Goal: Task Accomplishment & Management: Use online tool/utility

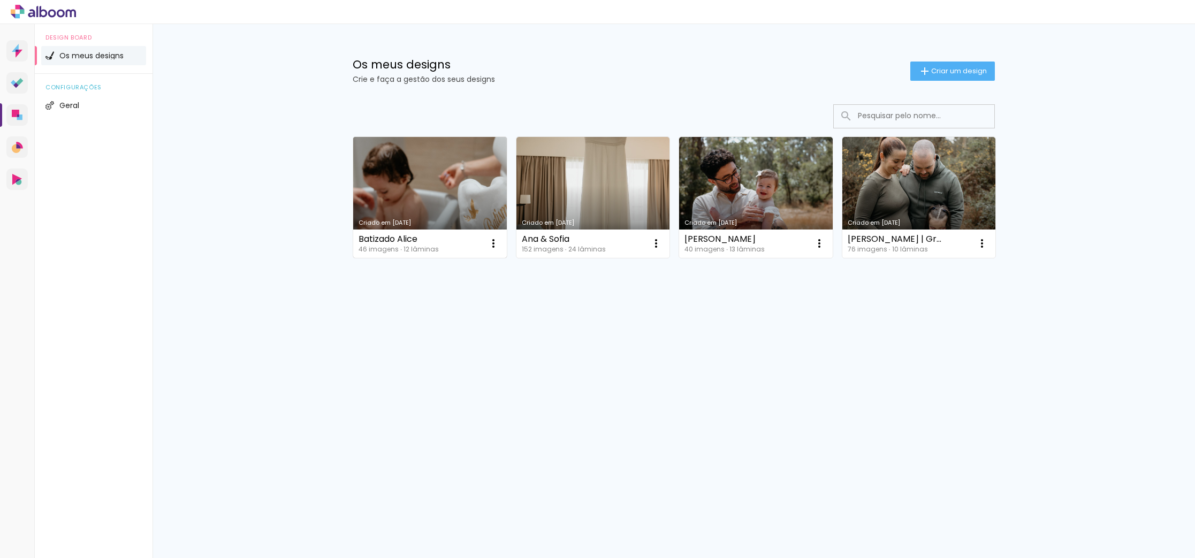
click at [486, 200] on link "Criado em [DATE]" at bounding box center [430, 197] width 154 height 121
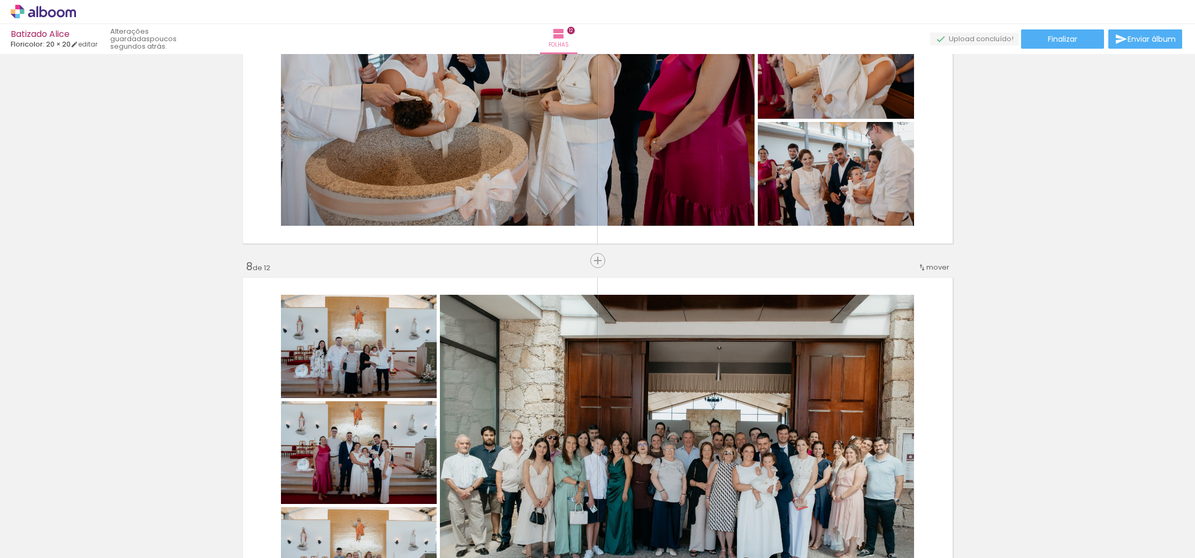
scroll to position [2417, 0]
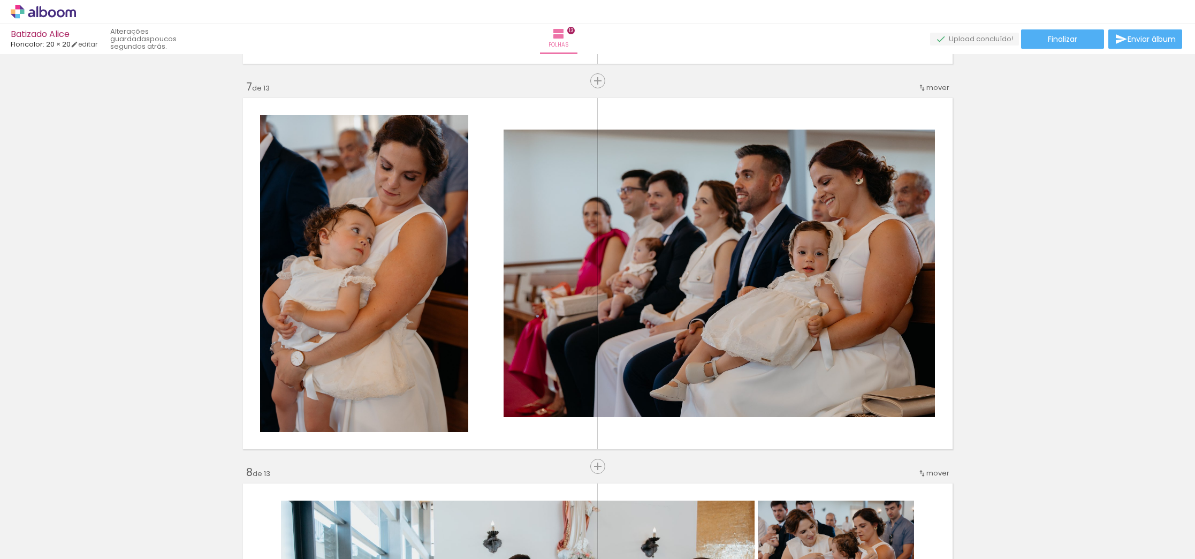
scroll to position [2303, 0]
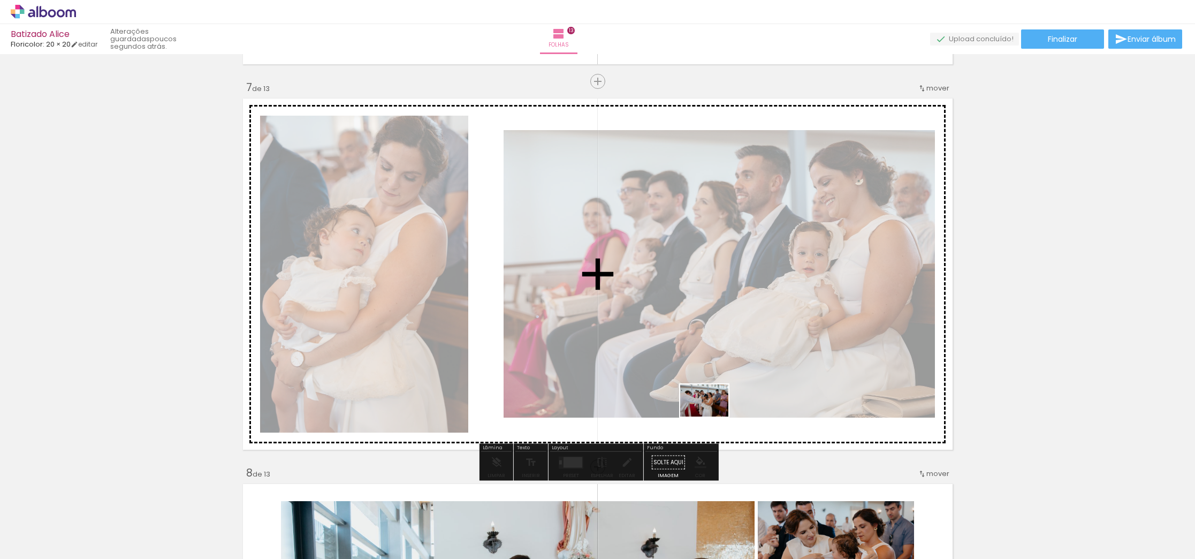
drag, startPoint x: 1101, startPoint y: 528, endPoint x: 711, endPoint y: 415, distance: 406.3
click at [711, 415] on quentale-workspace at bounding box center [597, 279] width 1195 height 559
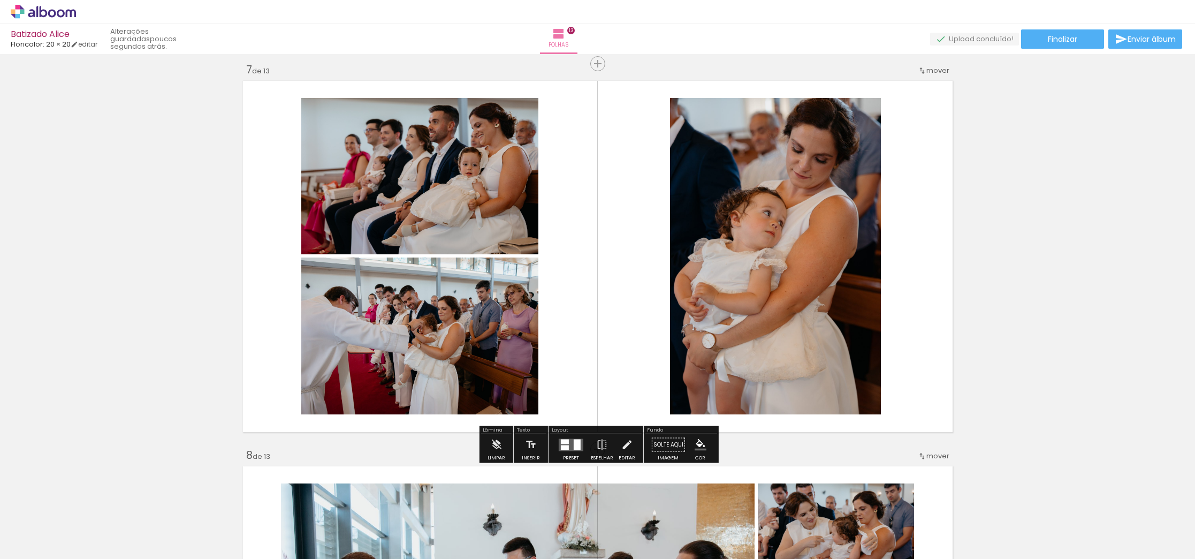
scroll to position [2322, 0]
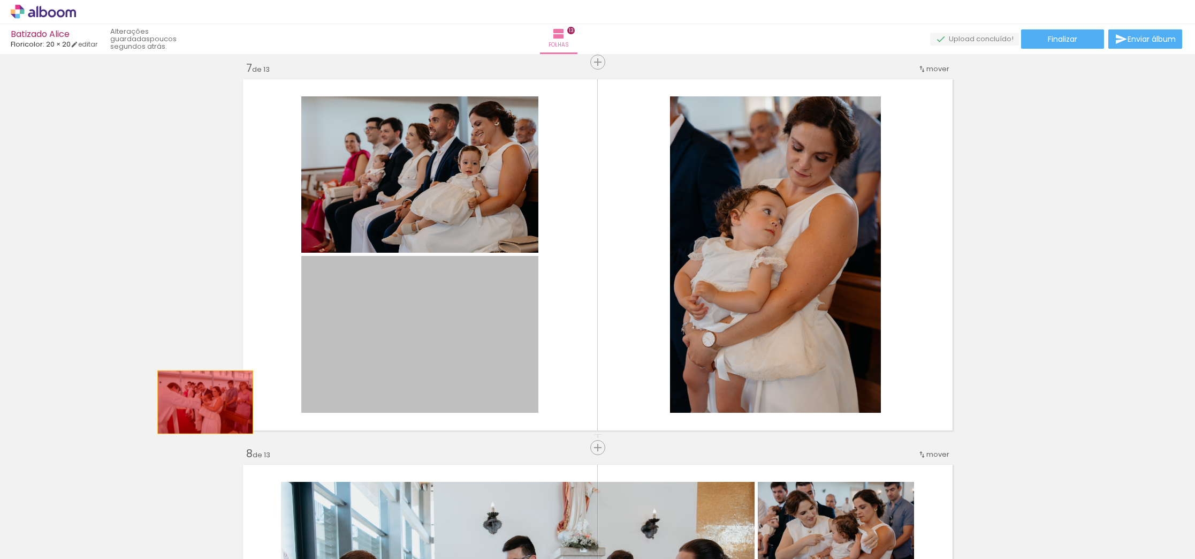
drag, startPoint x: 448, startPoint y: 372, endPoint x: 178, endPoint y: 410, distance: 272.5
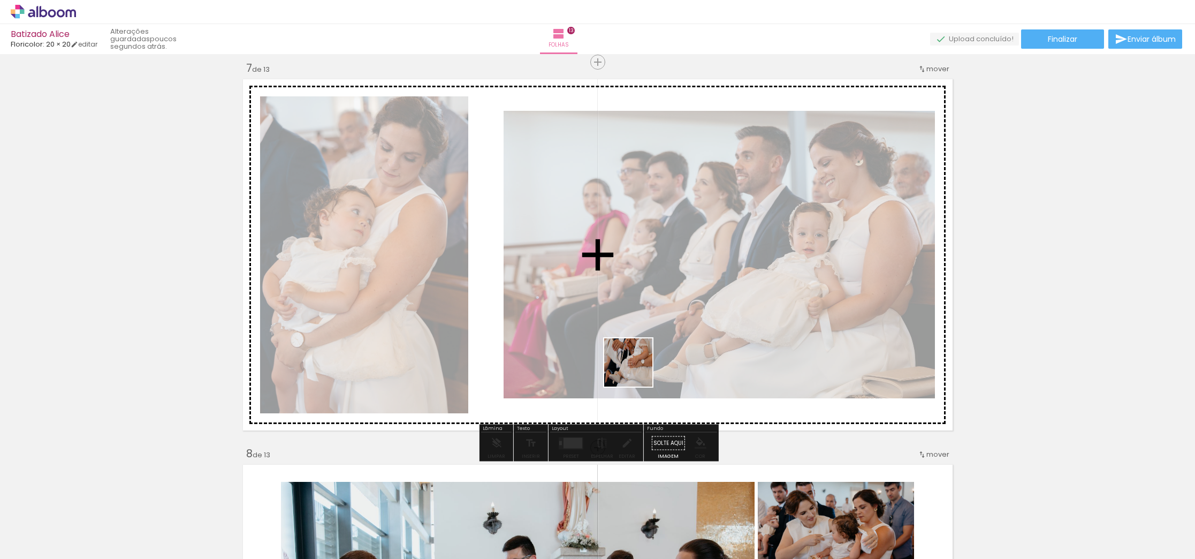
drag, startPoint x: 1168, startPoint y: 518, endPoint x: 540, endPoint y: 338, distance: 653.2
click at [540, 338] on quentale-workspace at bounding box center [597, 279] width 1195 height 559
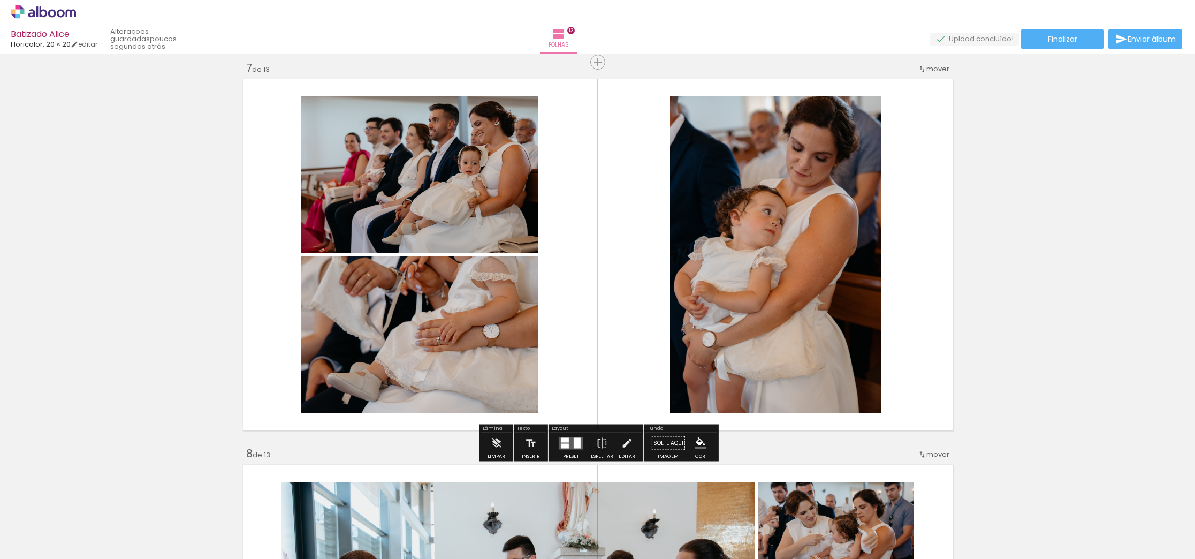
click at [562, 441] on div at bounding box center [565, 439] width 8 height 5
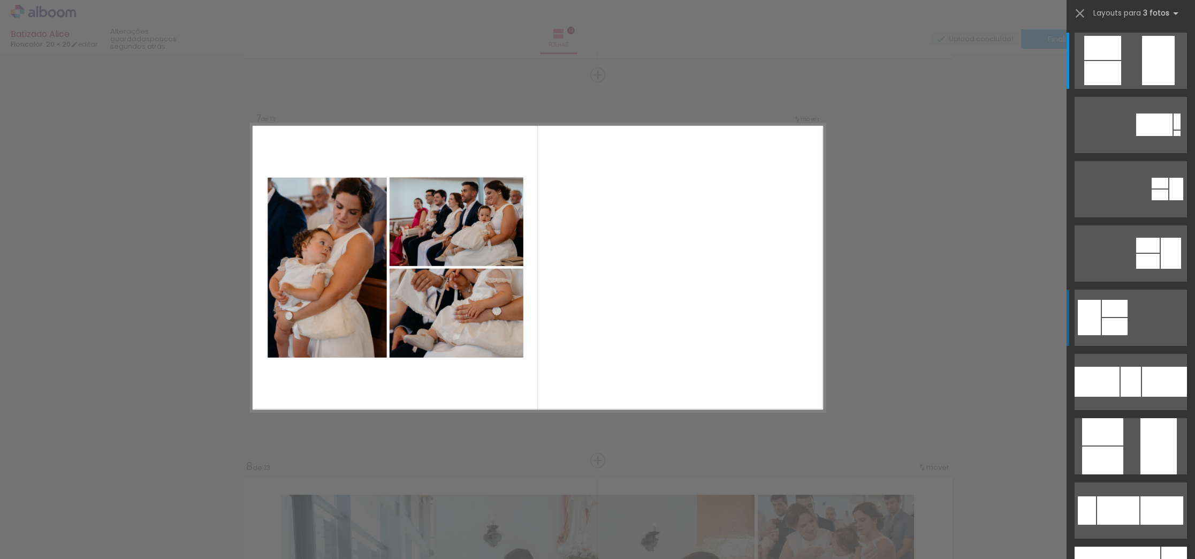
scroll to position [2304, 0]
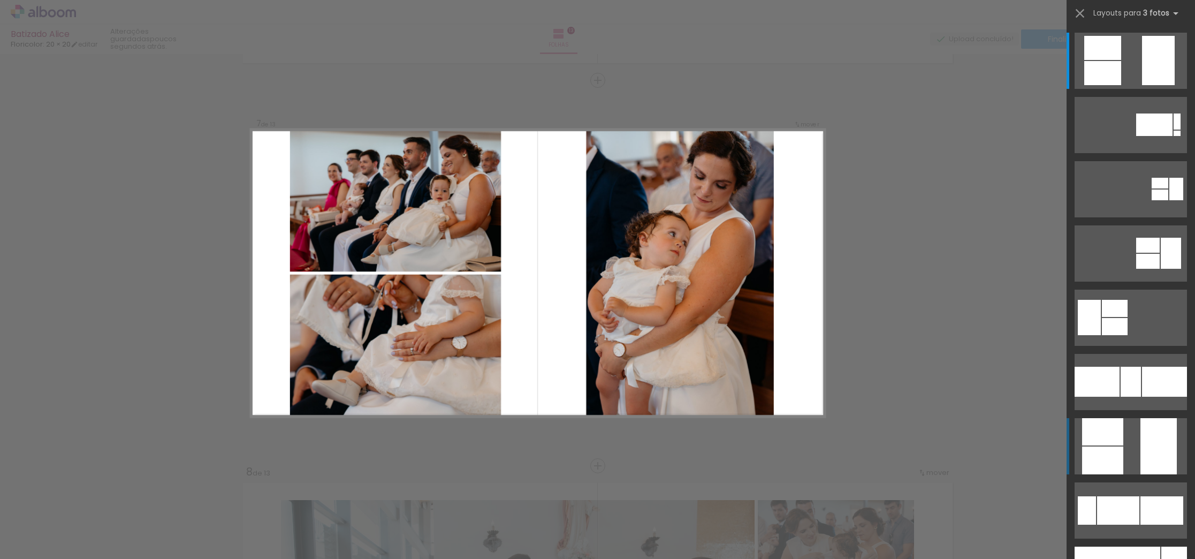
click at [1164, 397] on div at bounding box center [1164, 382] width 45 height 30
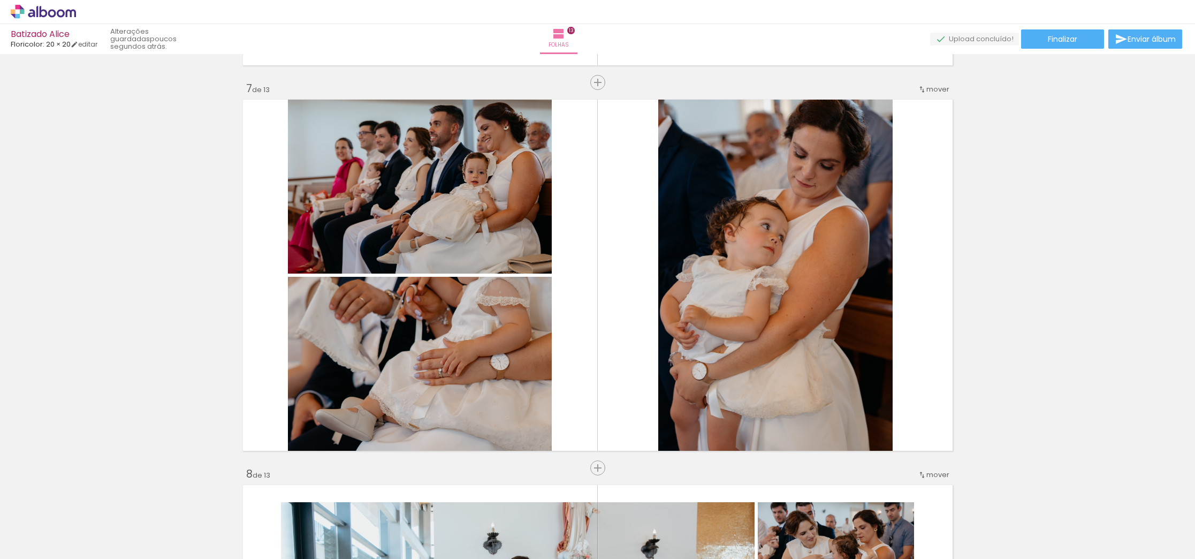
scroll to position [2302, 0]
click at [569, 464] on div "Inserir folha 1 de 13 Inserir folha 2 de 13 Inserir folha 3 de 13 Inserir folha…" at bounding box center [597, 453] width 1195 height 5397
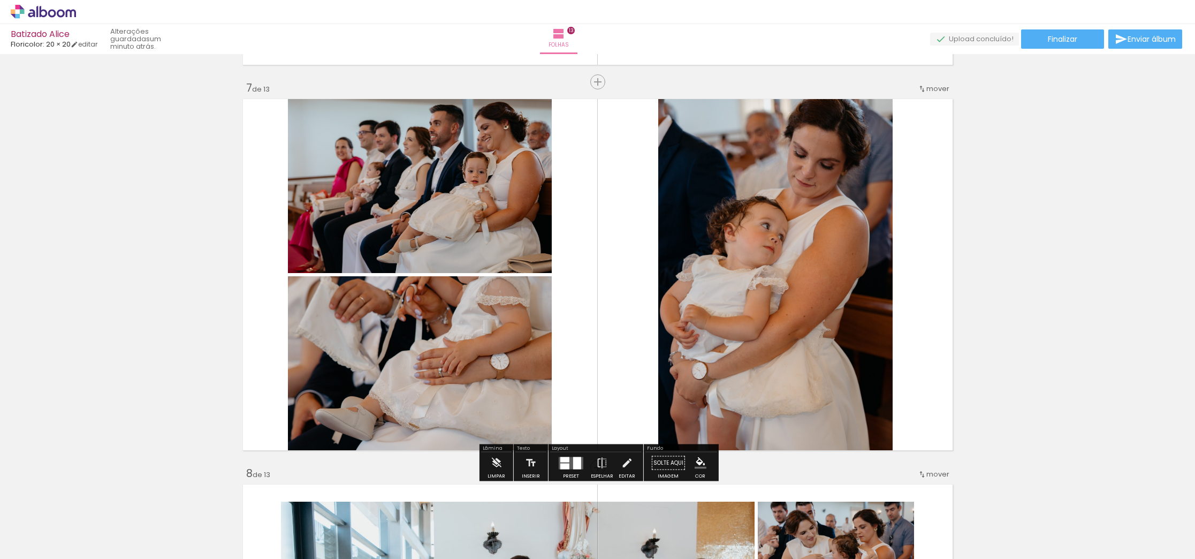
click at [569, 459] on quentale-layouter at bounding box center [571, 463] width 25 height 12
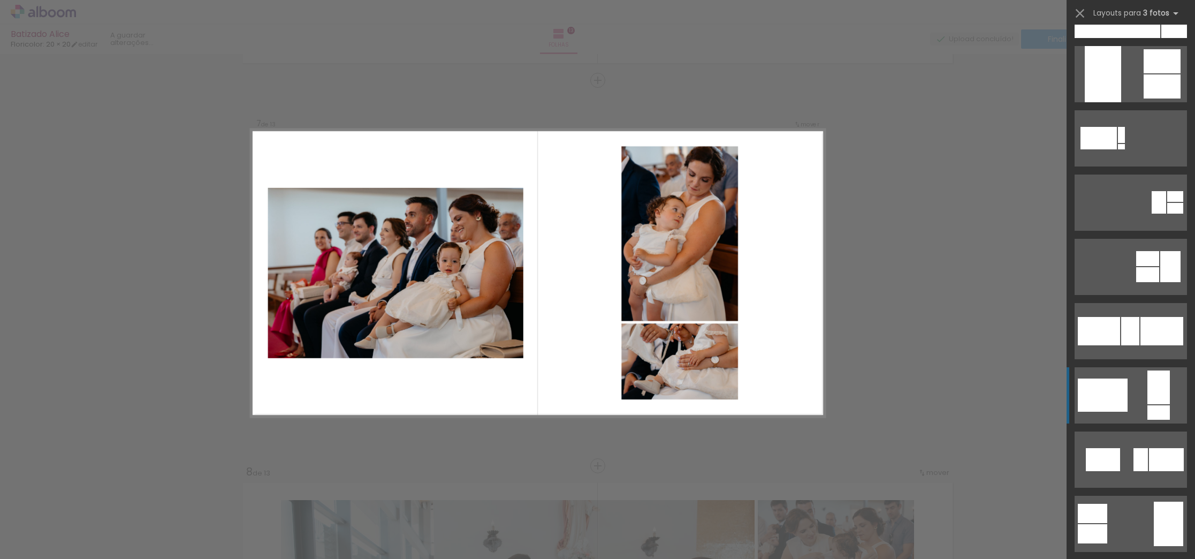
scroll to position [573, 0]
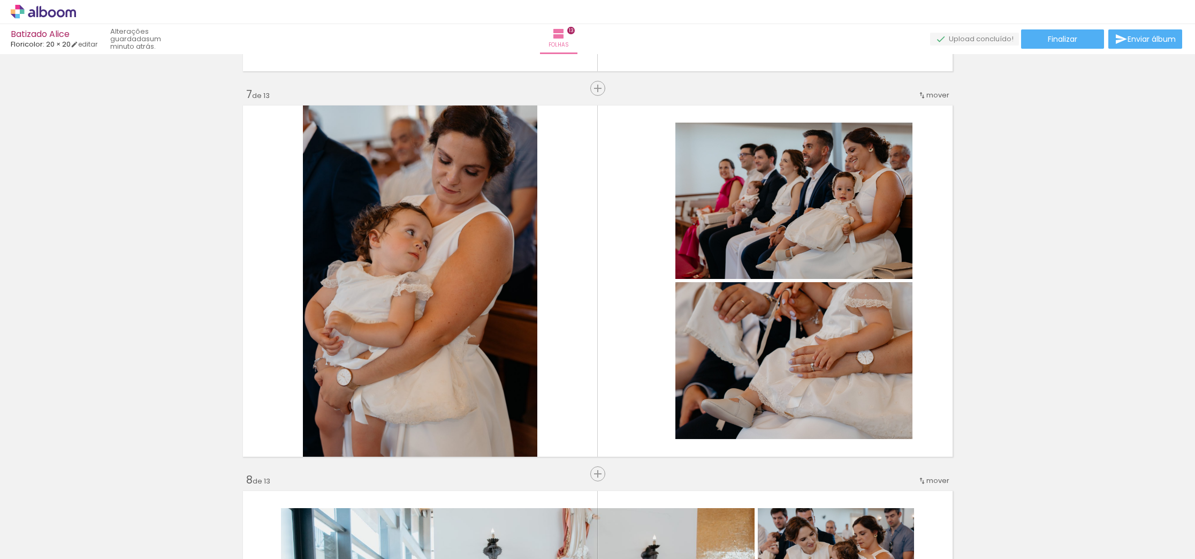
scroll to position [2295, 0]
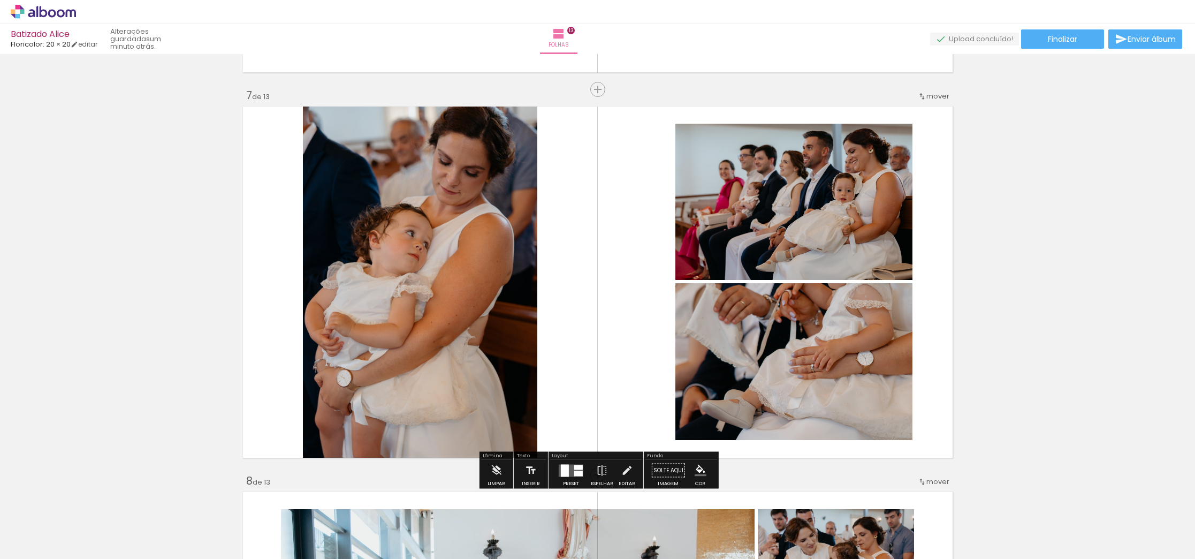
click at [823, 363] on quentale-photo at bounding box center [794, 361] width 237 height 157
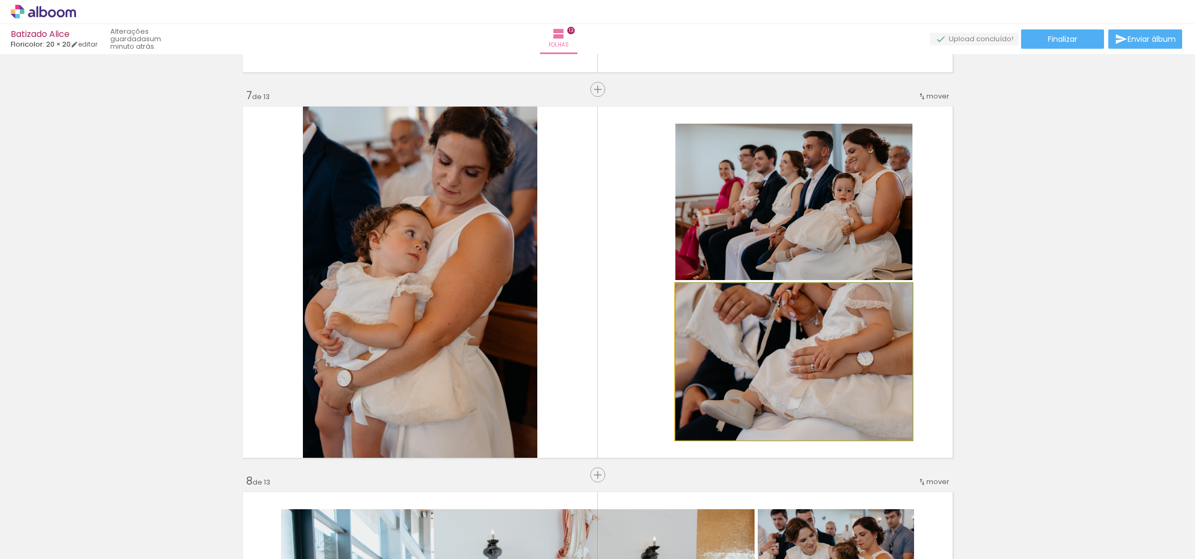
click at [823, 363] on album-spread "7 de 13" at bounding box center [597, 282] width 717 height 359
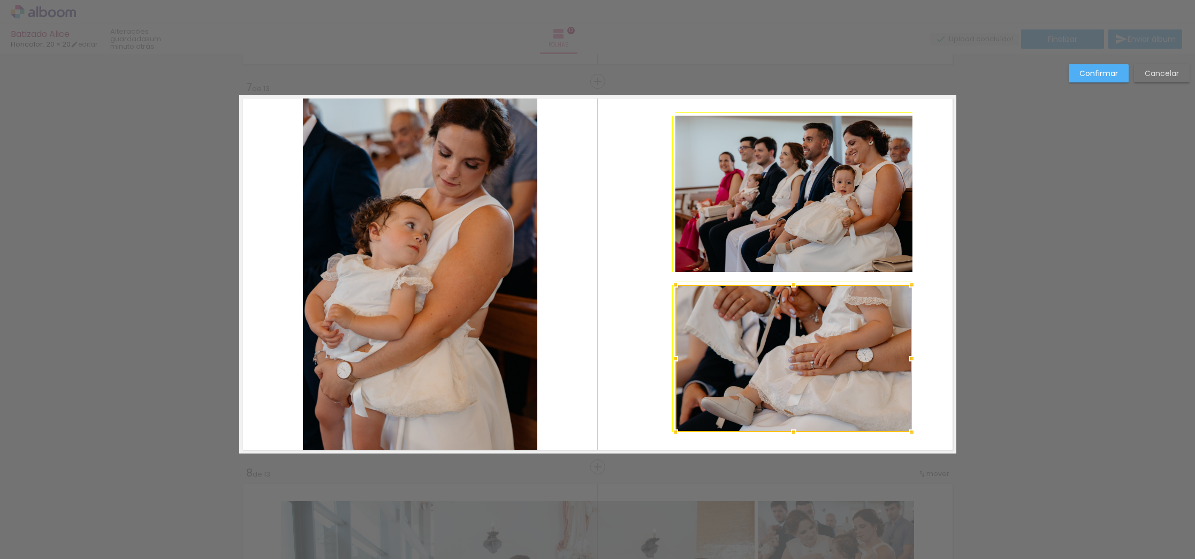
drag, startPoint x: 911, startPoint y: 276, endPoint x: 918, endPoint y: 276, distance: 7.0
click at [918, 276] on div at bounding box center [911, 284] width 21 height 21
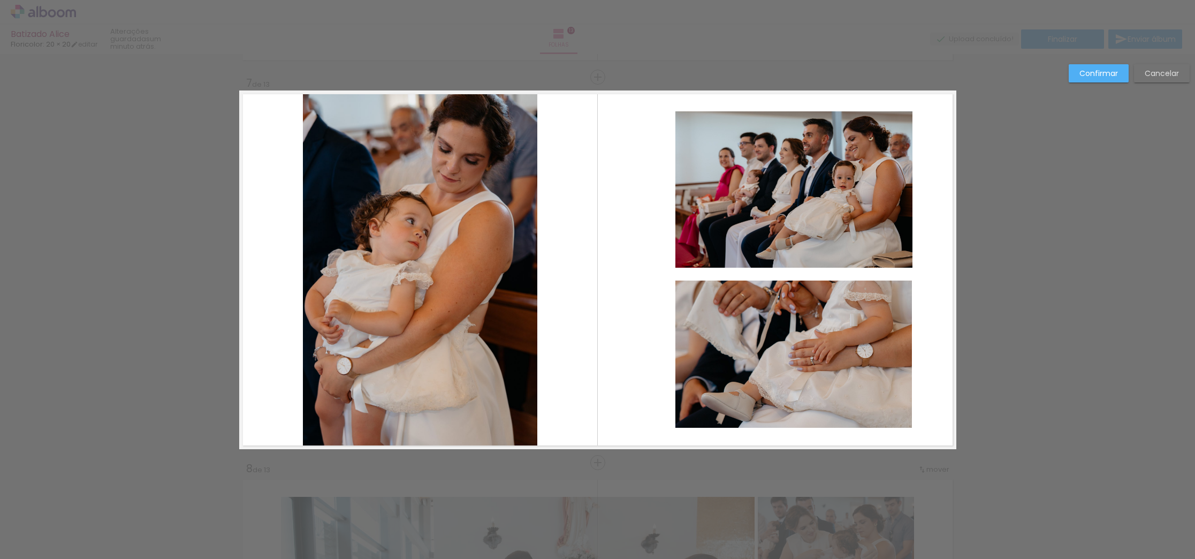
scroll to position [0, 0]
click at [0, 0] on slot "Cancelar" at bounding box center [0, 0] width 0 height 0
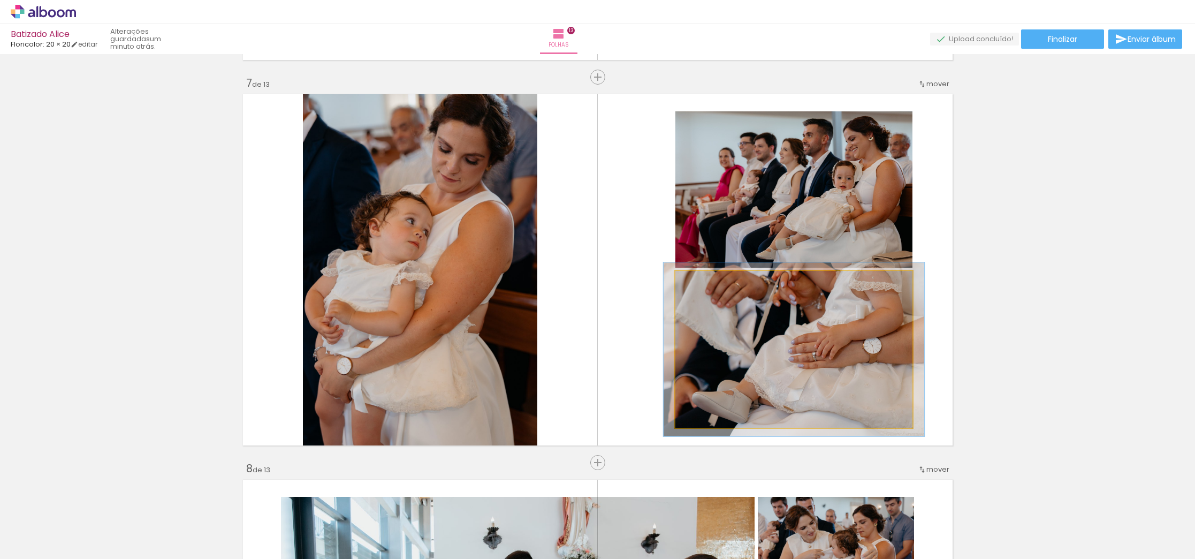
drag, startPoint x: 700, startPoint y: 281, endPoint x: 706, endPoint y: 282, distance: 6.0
type paper-slider "110"
click at [703, 282] on div at bounding box center [704, 282] width 10 height 10
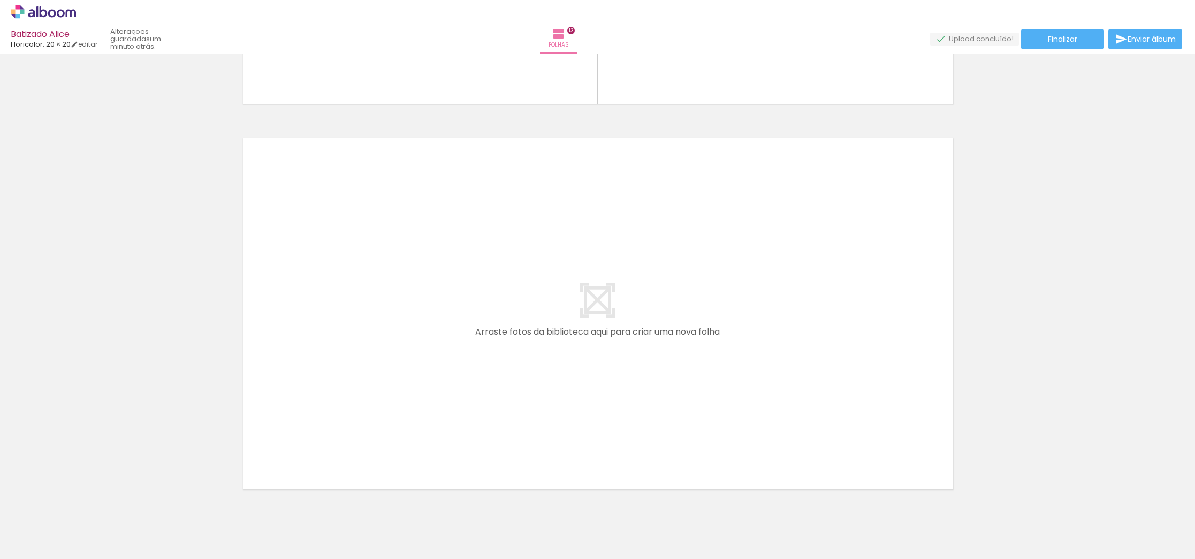
scroll to position [4982, 0]
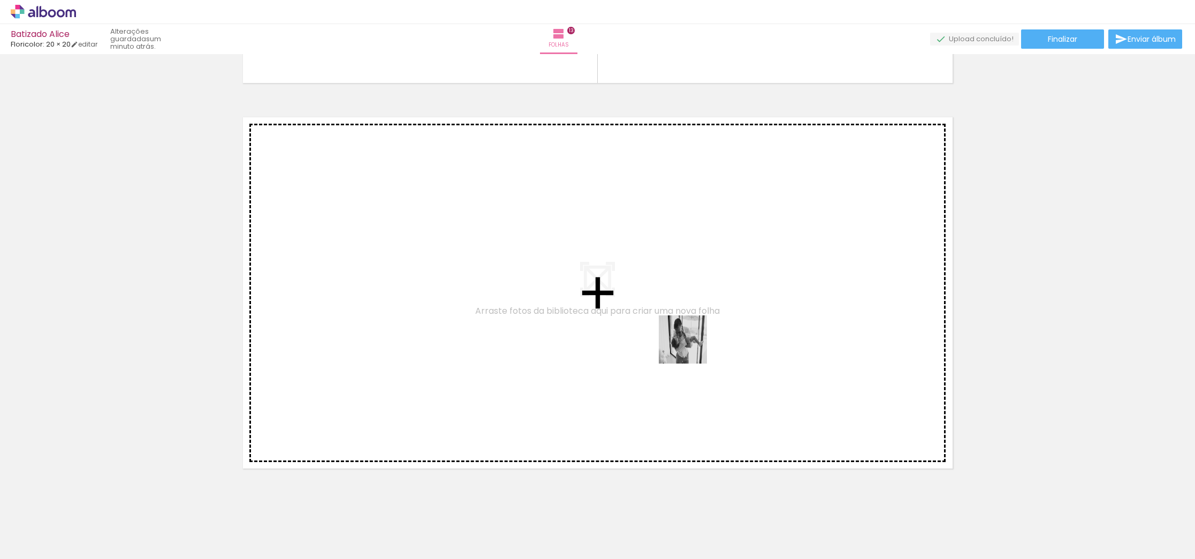
drag, startPoint x: 985, startPoint y: 534, endPoint x: 691, endPoint y: 347, distance: 348.2
click at [691, 347] on quentale-workspace at bounding box center [597, 279] width 1195 height 559
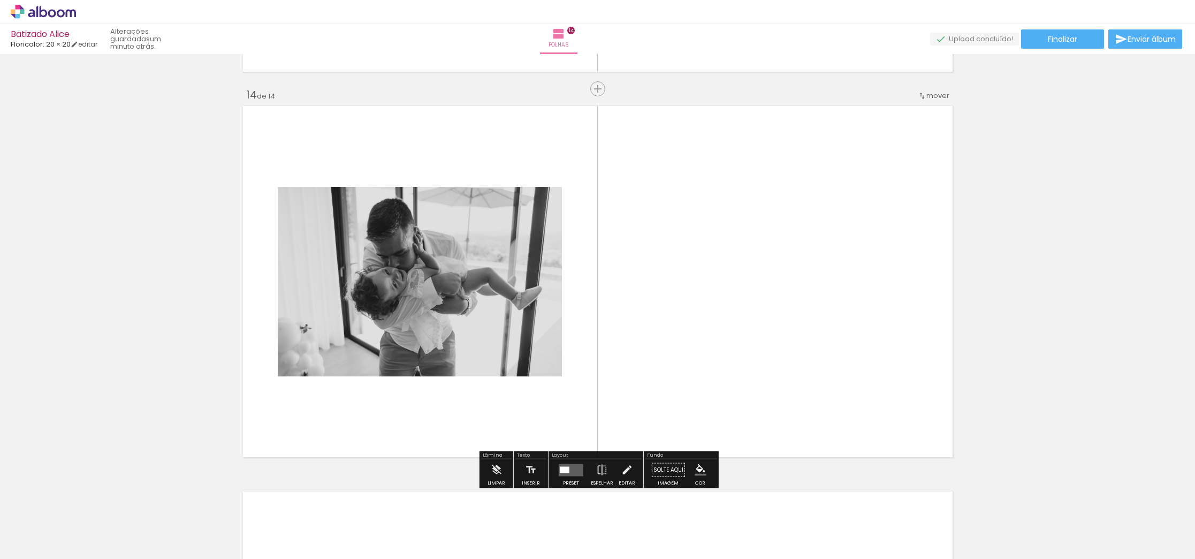
scroll to position [5002, 0]
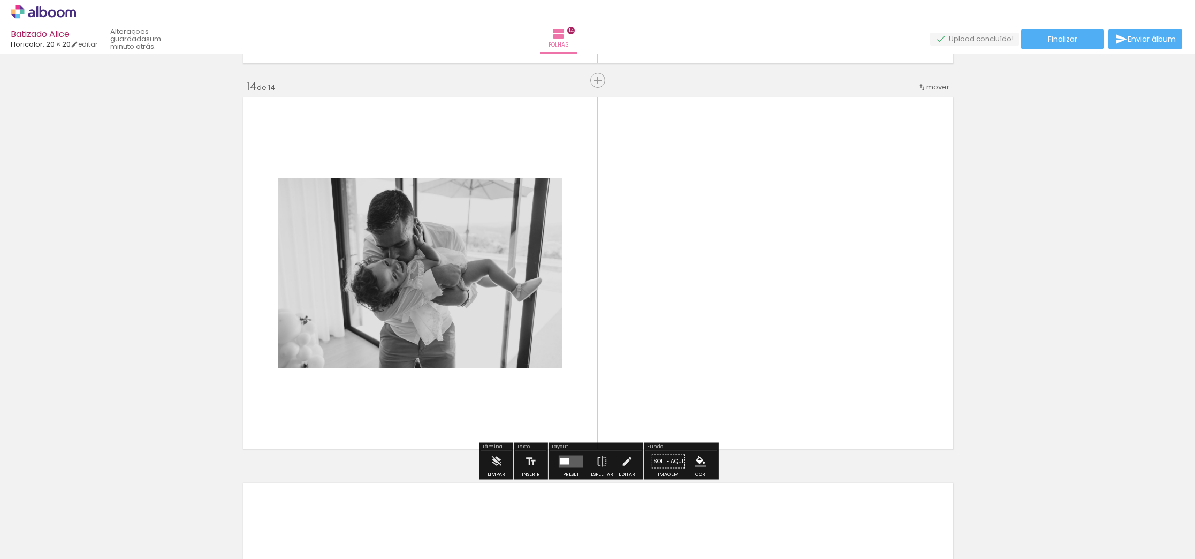
click at [566, 465] on quentale-layouter at bounding box center [571, 461] width 25 height 12
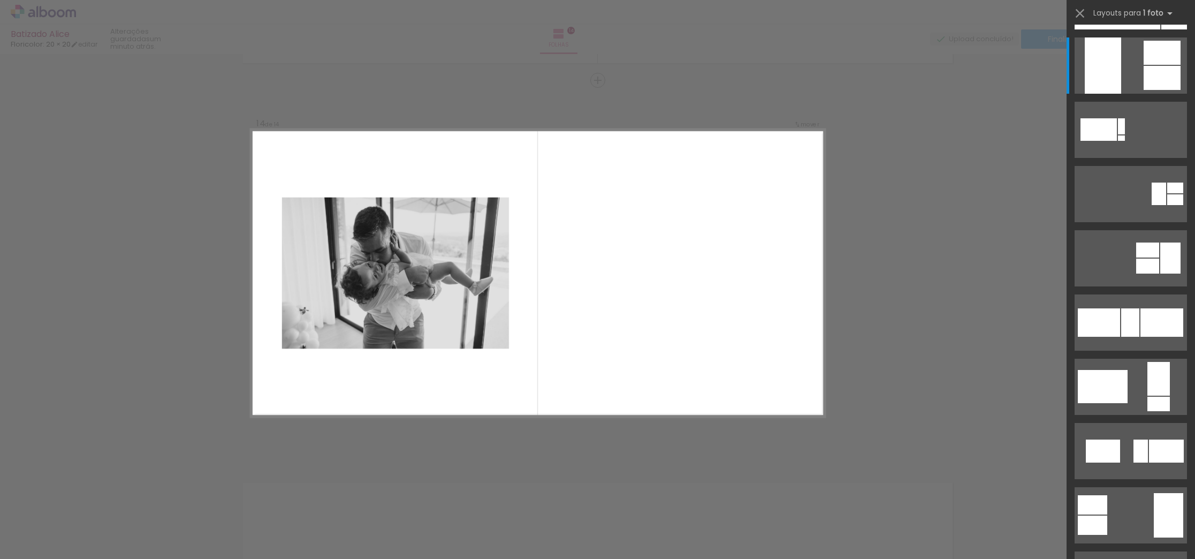
scroll to position [0, 0]
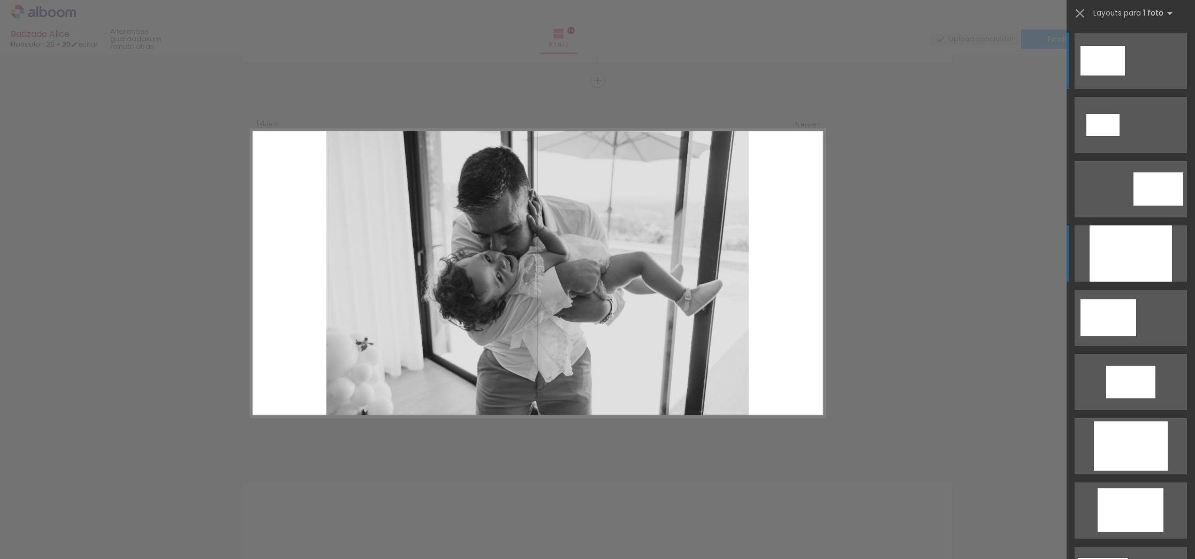
click at [1118, 264] on div at bounding box center [1131, 253] width 82 height 56
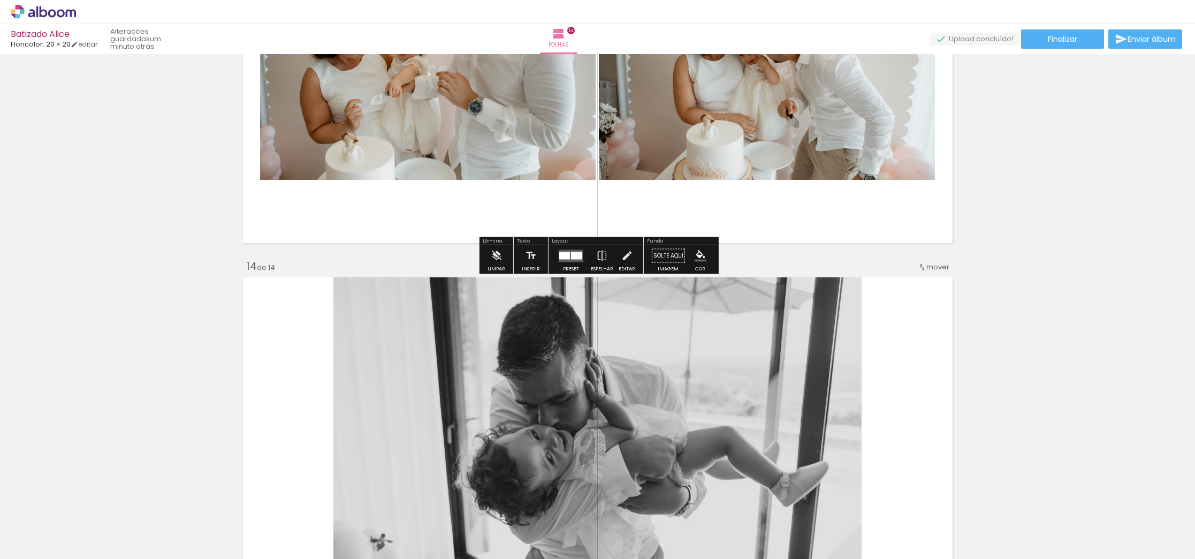
scroll to position [4823, 0]
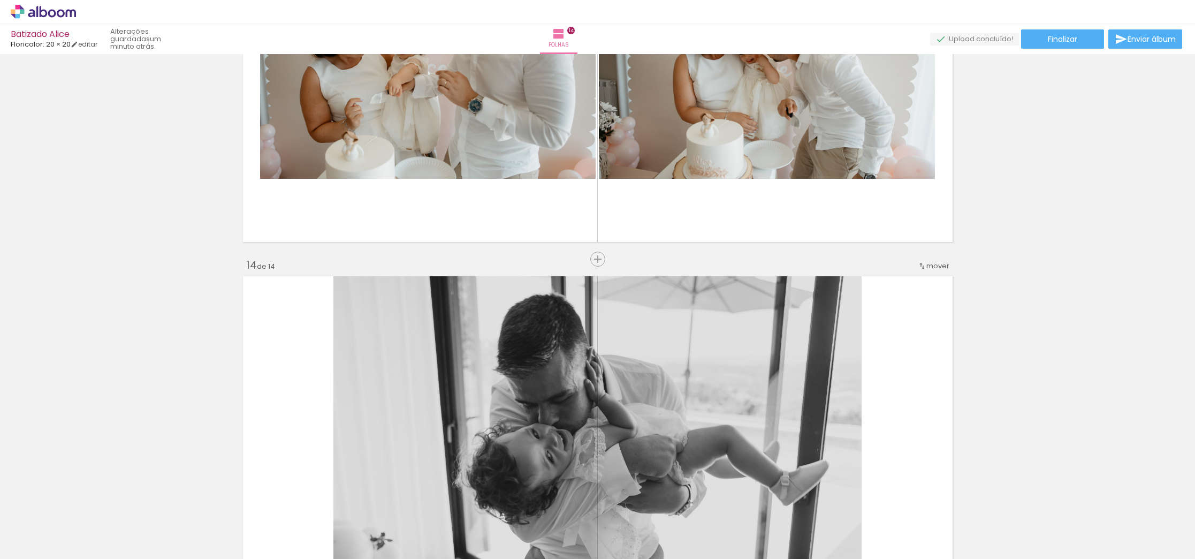
click at [924, 260] on div "mover" at bounding box center [934, 266] width 32 height 18
click at [918, 420] on span "13" at bounding box center [913, 424] width 9 height 18
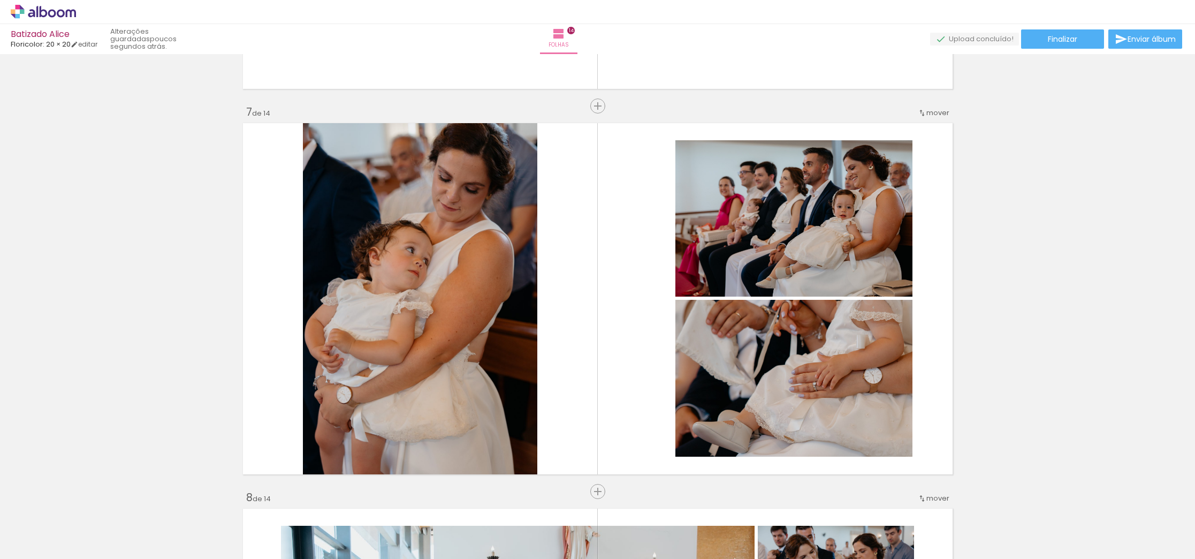
scroll to position [2285, 0]
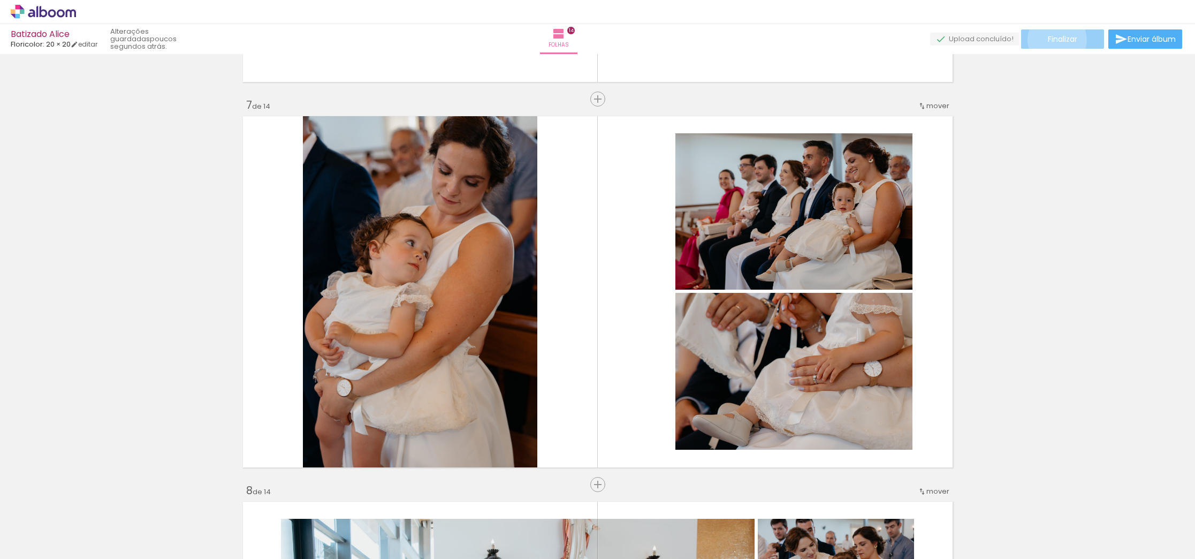
click at [1053, 40] on span "Finalizar" at bounding box center [1062, 38] width 29 height 7
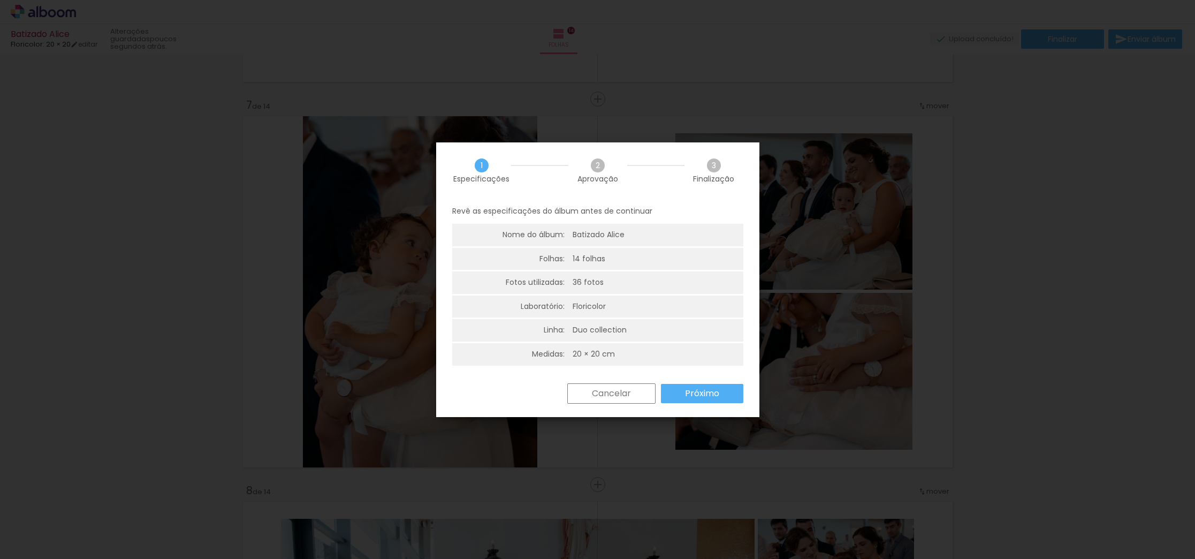
click at [0, 0] on slot "Próximo" at bounding box center [0, 0] width 0 height 0
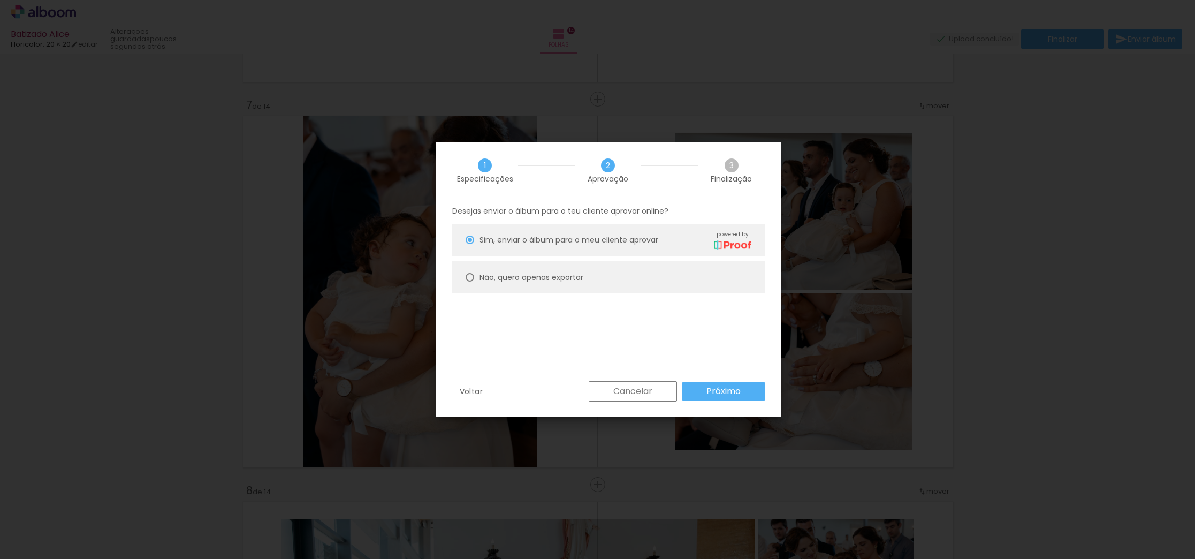
click at [601, 282] on paper-radio-button "Não, quero apenas exportar" at bounding box center [608, 277] width 313 height 32
type paper-radio-button "on"
click at [0, 0] on slot "Próximo" at bounding box center [0, 0] width 0 height 0
type input "Alta, 300 DPI"
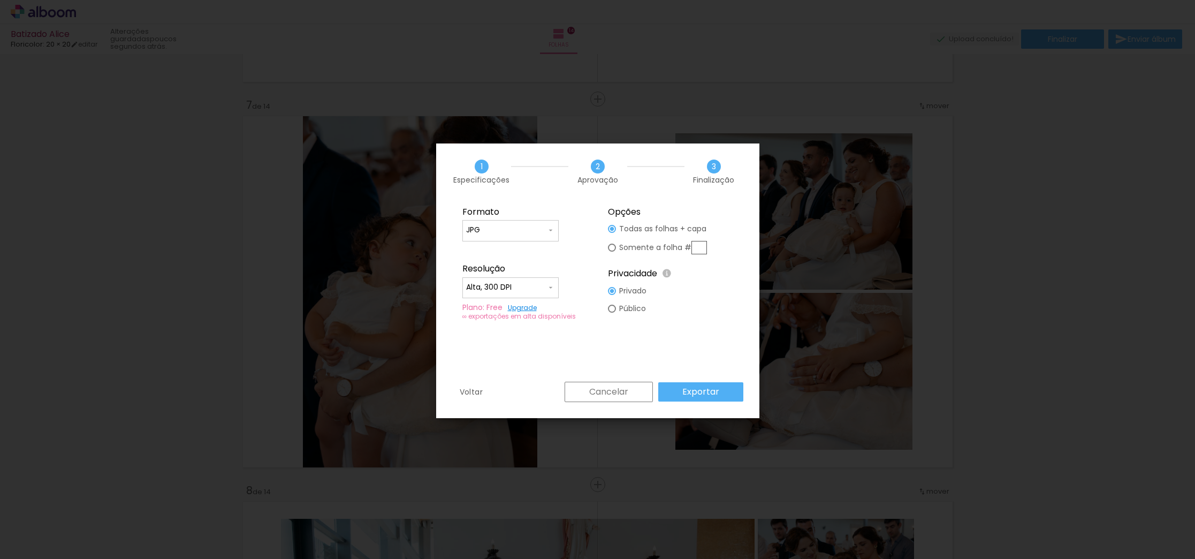
click at [0, 0] on slot "Exportar" at bounding box center [0, 0] width 0 height 0
